Goal: Information Seeking & Learning: Learn about a topic

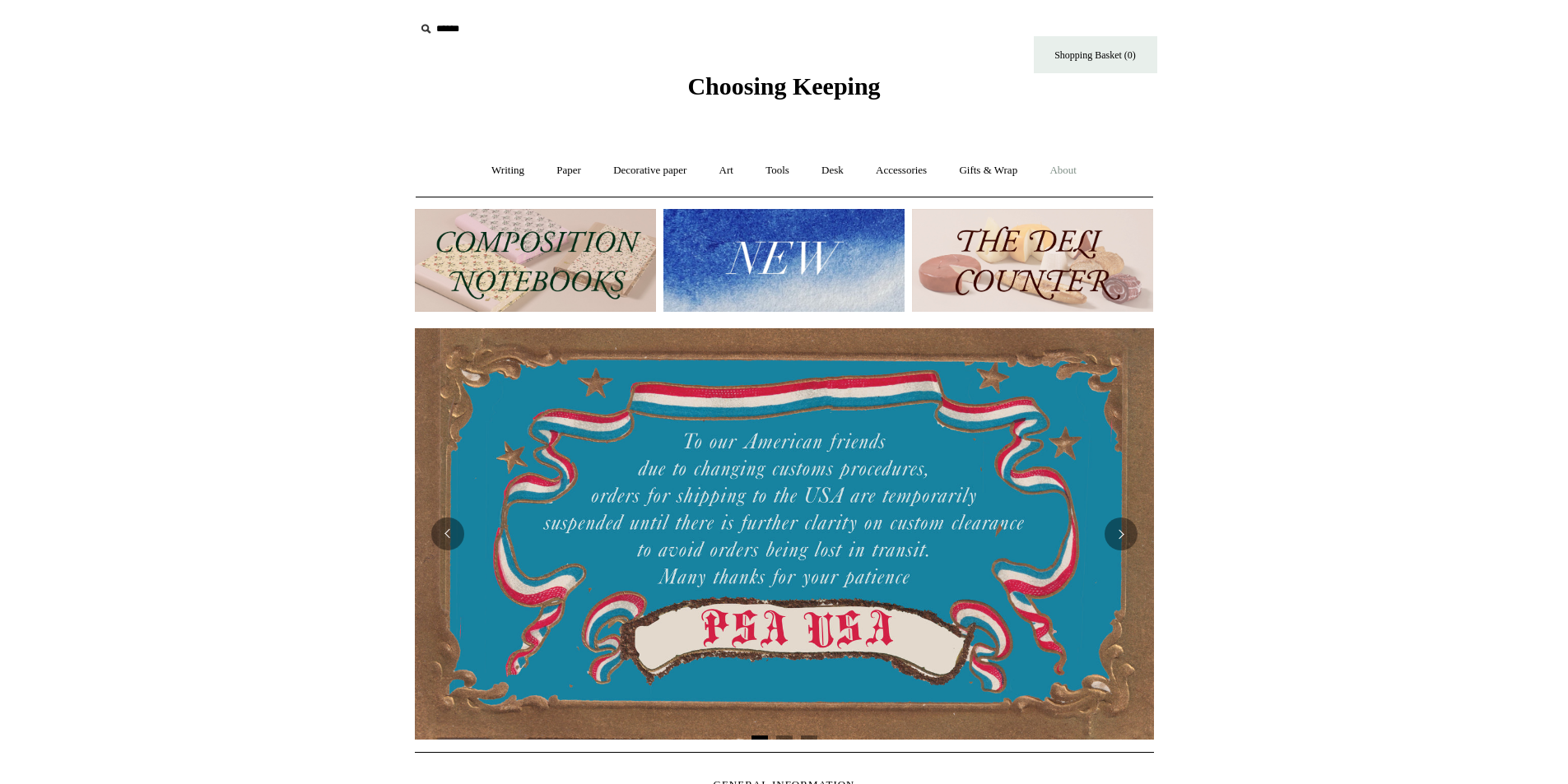
click at [1086, 171] on link "About +" at bounding box center [1063, 171] width 56 height 44
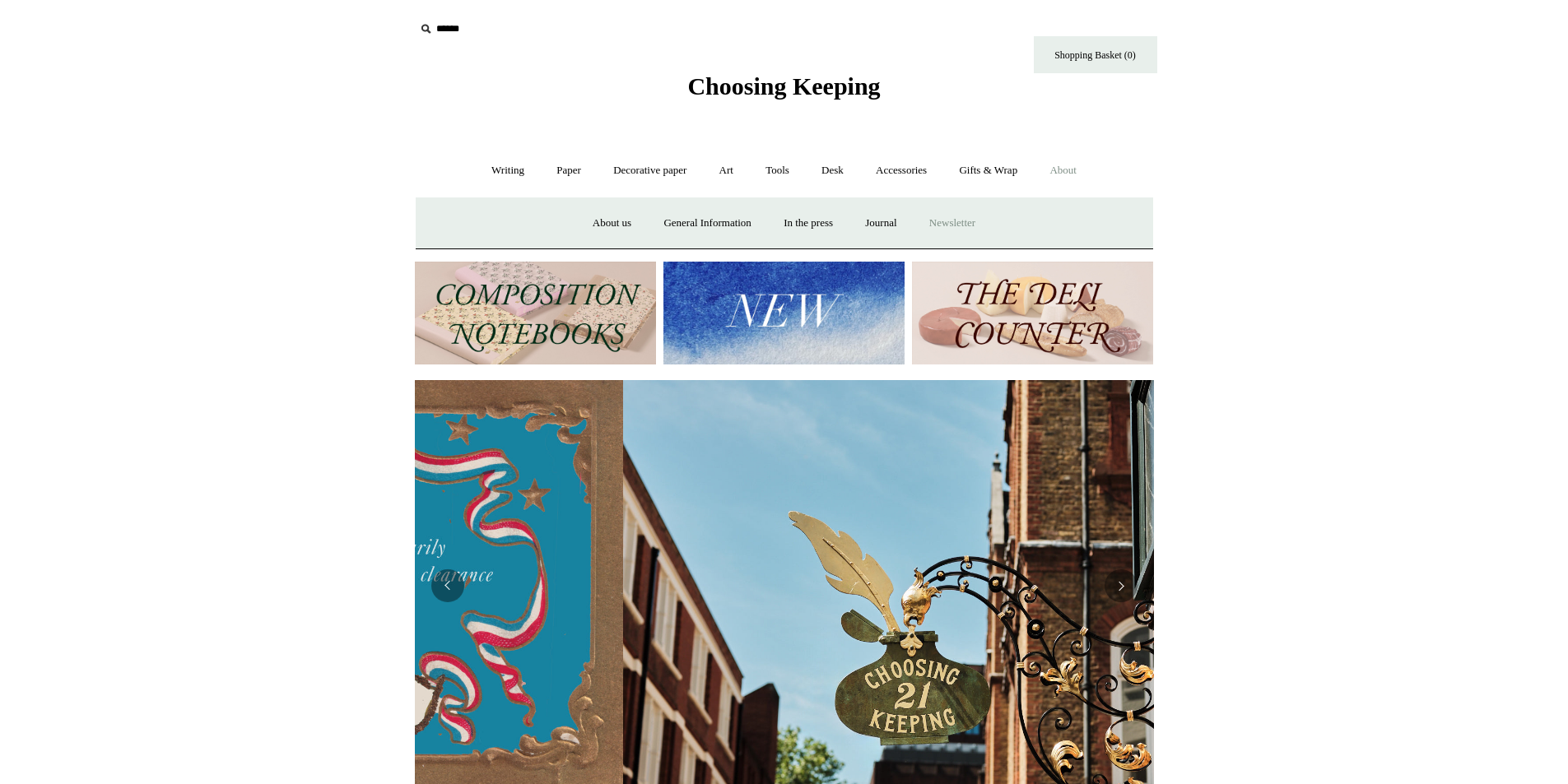
scroll to position [0, 739]
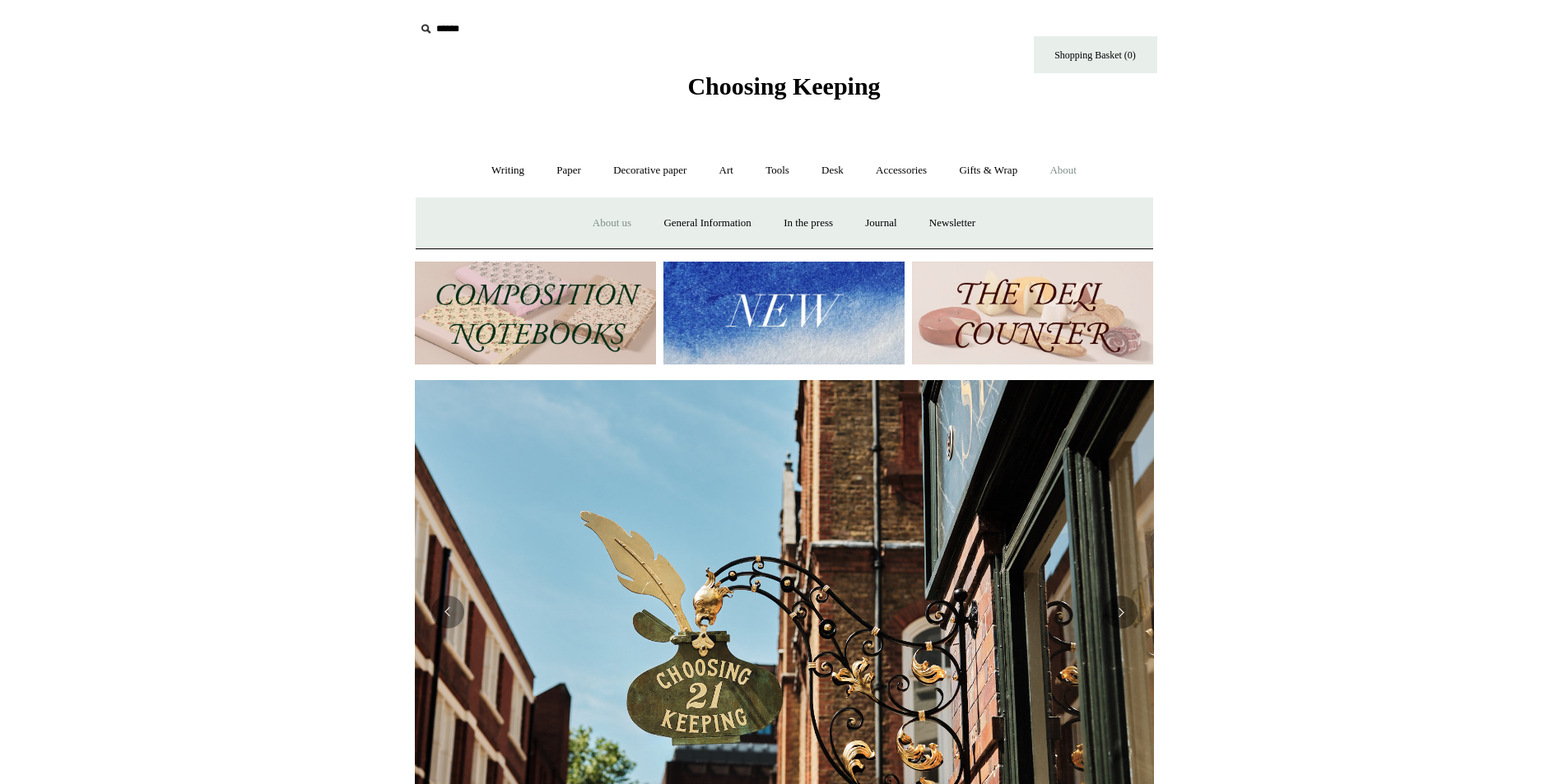
click at [612, 212] on link "About us" at bounding box center [612, 224] width 68 height 44
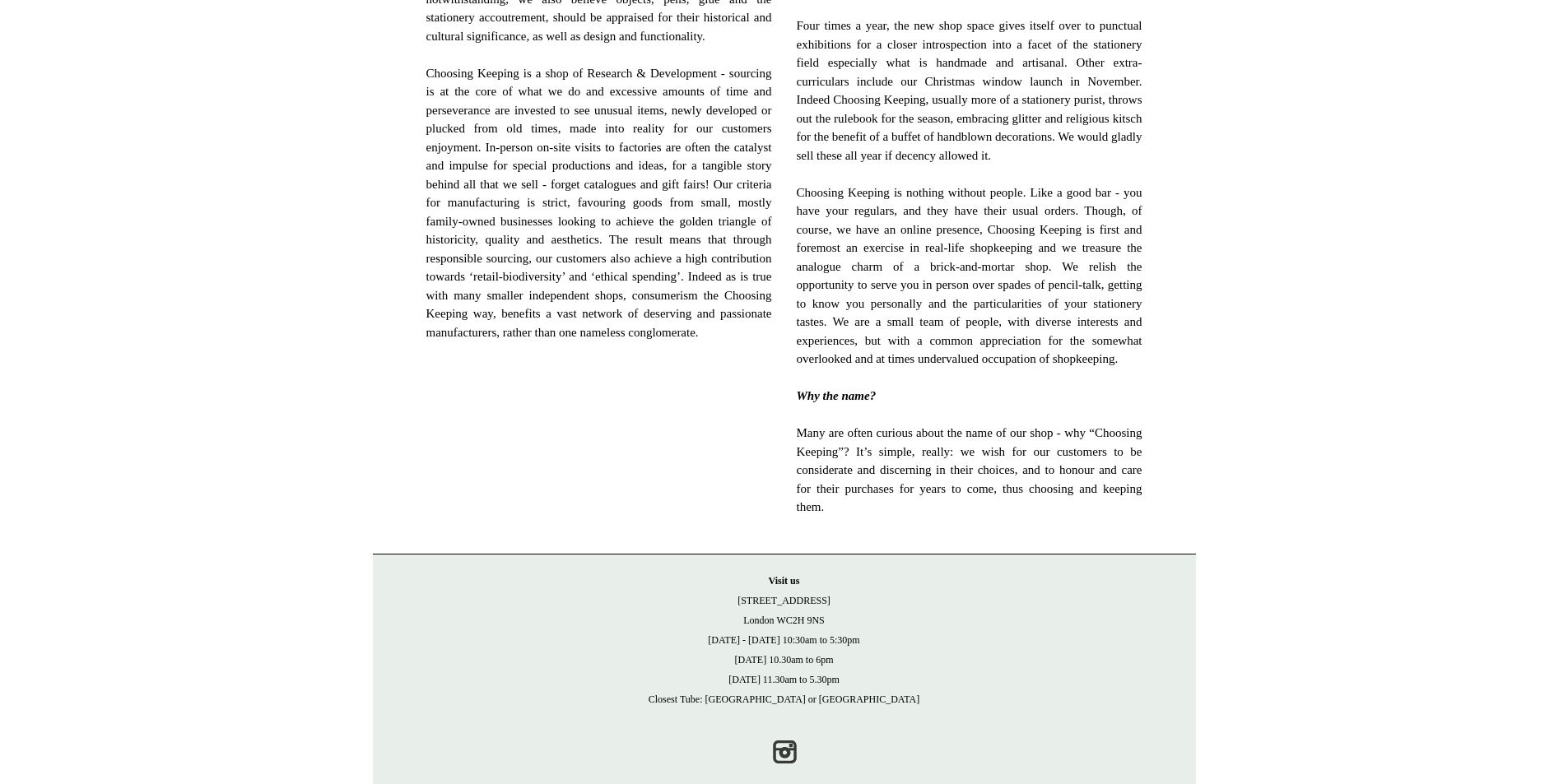
scroll to position [942, 0]
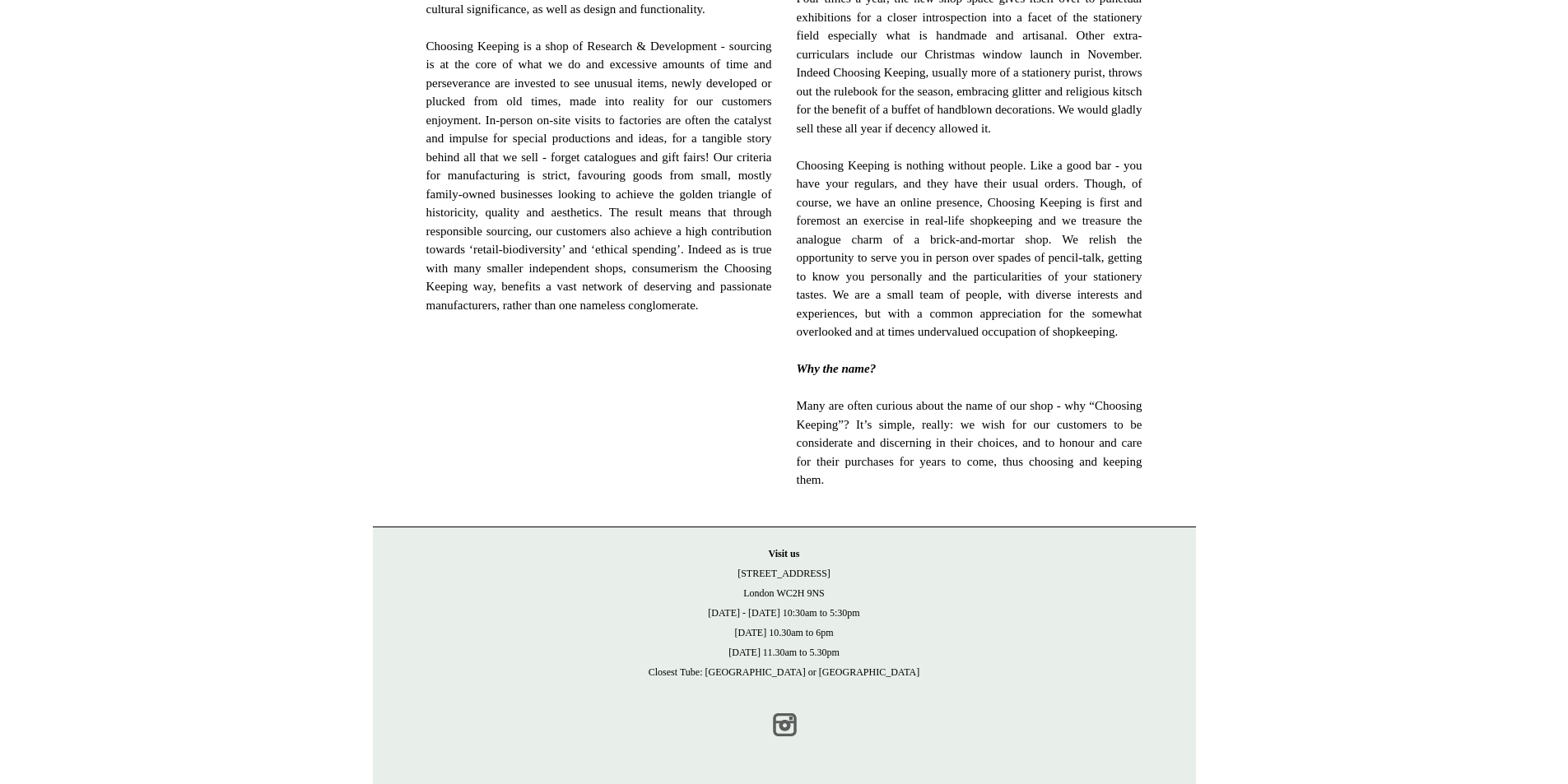
click at [785, 724] on link "Instagram" at bounding box center [784, 725] width 36 height 36
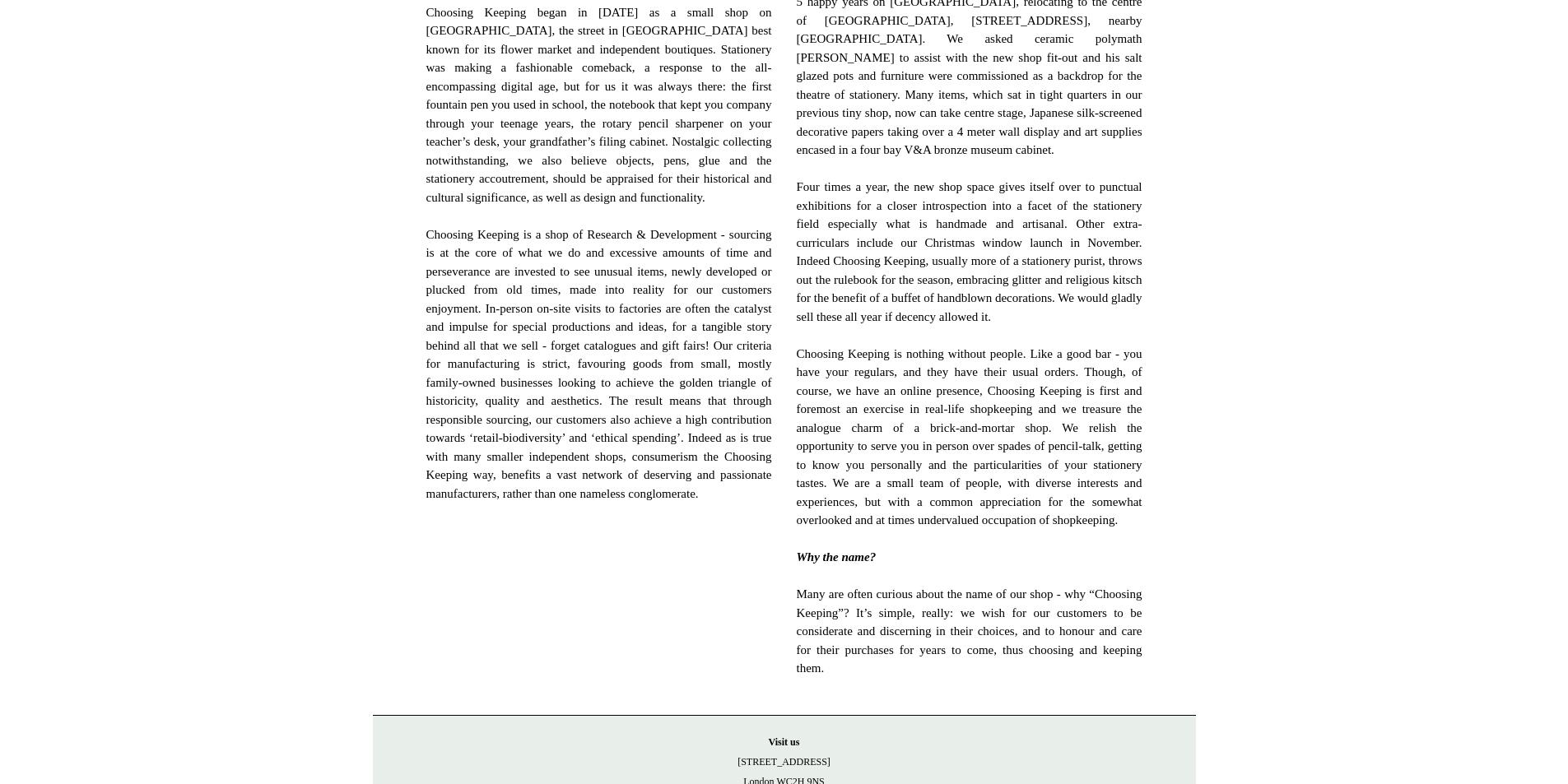
scroll to position [448, 0]
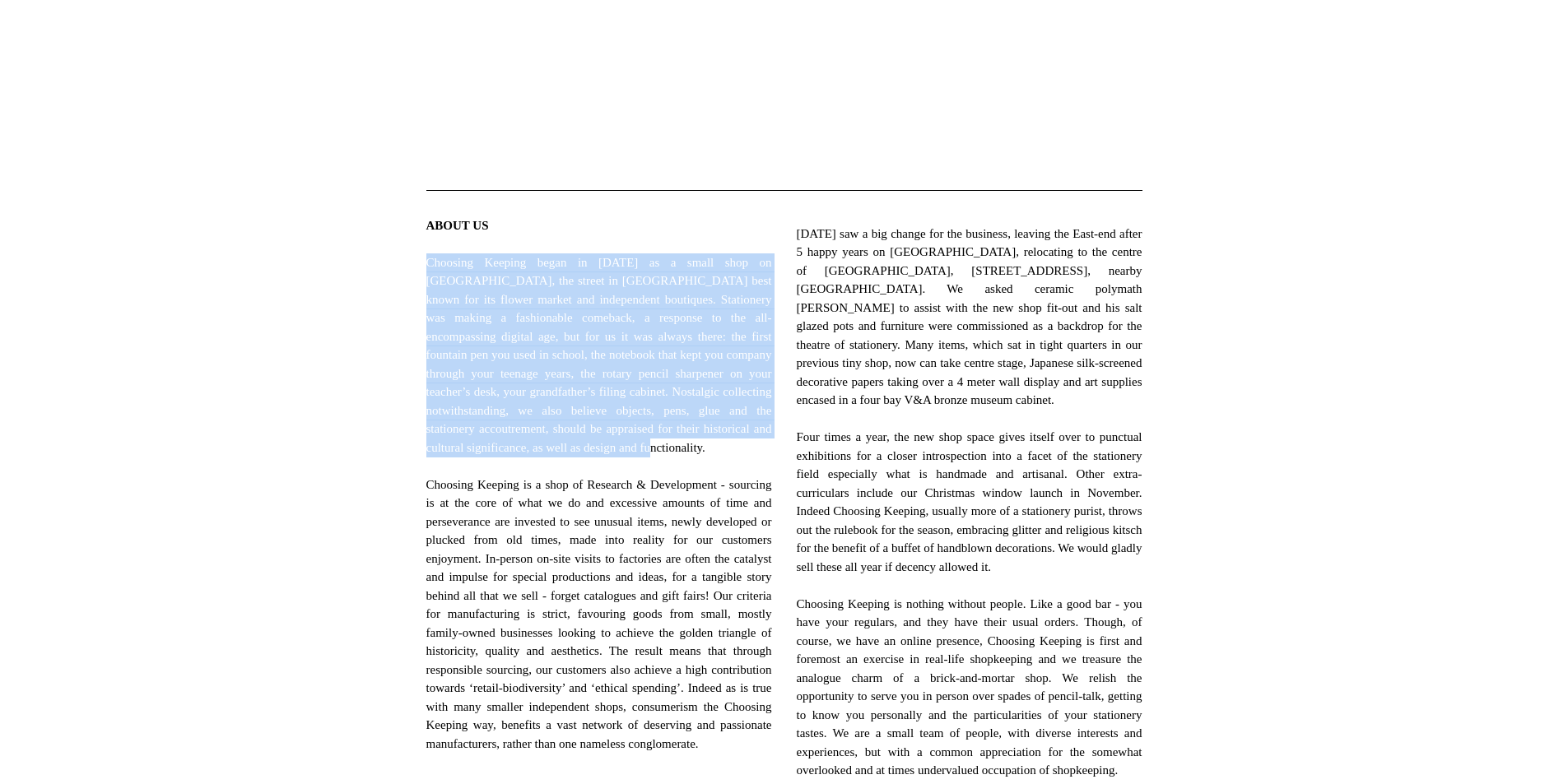
drag, startPoint x: 422, startPoint y: 261, endPoint x: 517, endPoint y: 464, distance: 224.1
click at [517, 464] on div "ABOUT US Choosing Keeping began in 2012 as a small shop on Columbia Road, the s…" at bounding box center [599, 578] width 370 height 749
copy span "Choosing Keeping began in 2012 as a small shop on Columbia Road, the street in …"
